Goal: Task Accomplishment & Management: Use online tool/utility

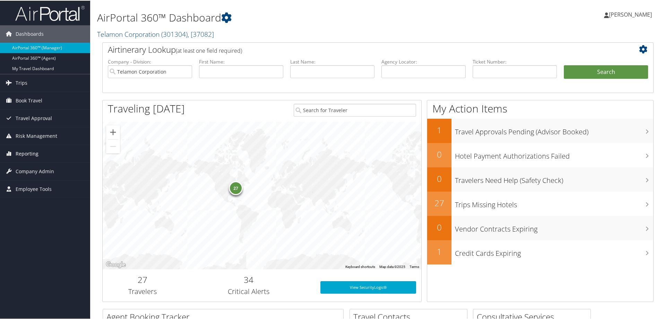
click at [34, 153] on span "Reporting" at bounding box center [27, 152] width 23 height 17
click at [34, 170] on link "Unused Tickets" at bounding box center [45, 167] width 90 height 10
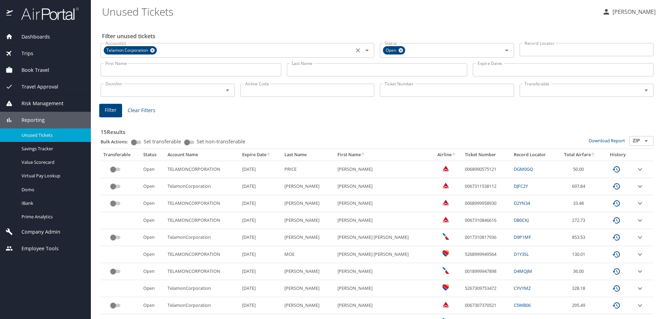
click at [151, 52] on icon at bounding box center [152, 50] width 5 height 8
click at [150, 52] on input "Account(s)" at bounding box center [227, 49] width 249 height 9
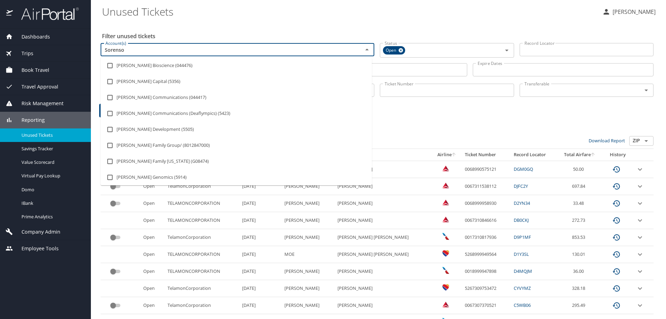
type input "[PERSON_NAME]"
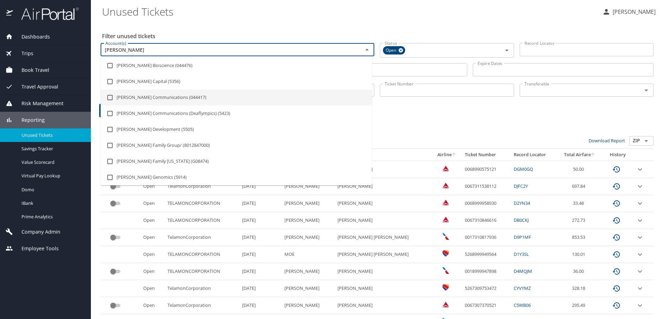
click at [169, 97] on li "[PERSON_NAME] Communications (044417)" at bounding box center [236, 97] width 271 height 16
checkbox input "true"
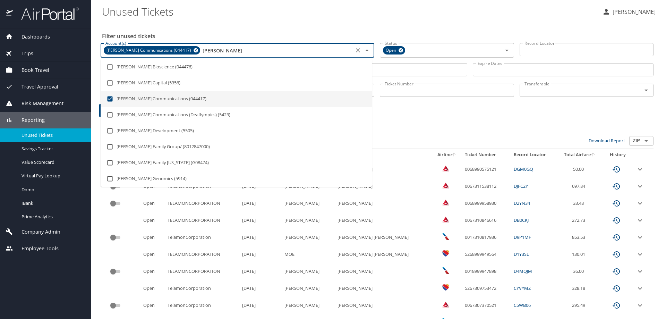
type input "[PERSON_NAME]"
click at [413, 111] on div "Filter Clear Filters" at bounding box center [376, 111] width 555 height 14
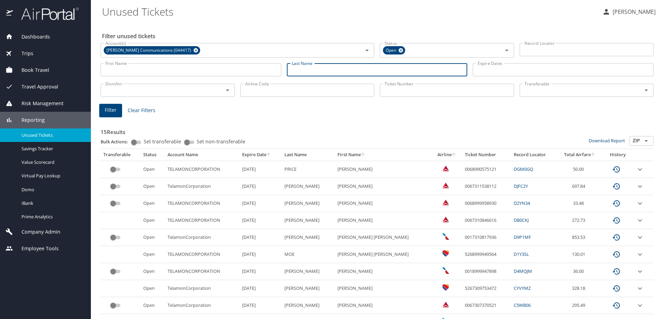
click at [296, 72] on input "Last Name" at bounding box center [377, 69] width 181 height 13
type input "[PERSON_NAME]"
click at [107, 108] on span "Filter" at bounding box center [111, 110] width 12 height 9
